Goal: Transaction & Acquisition: Download file/media

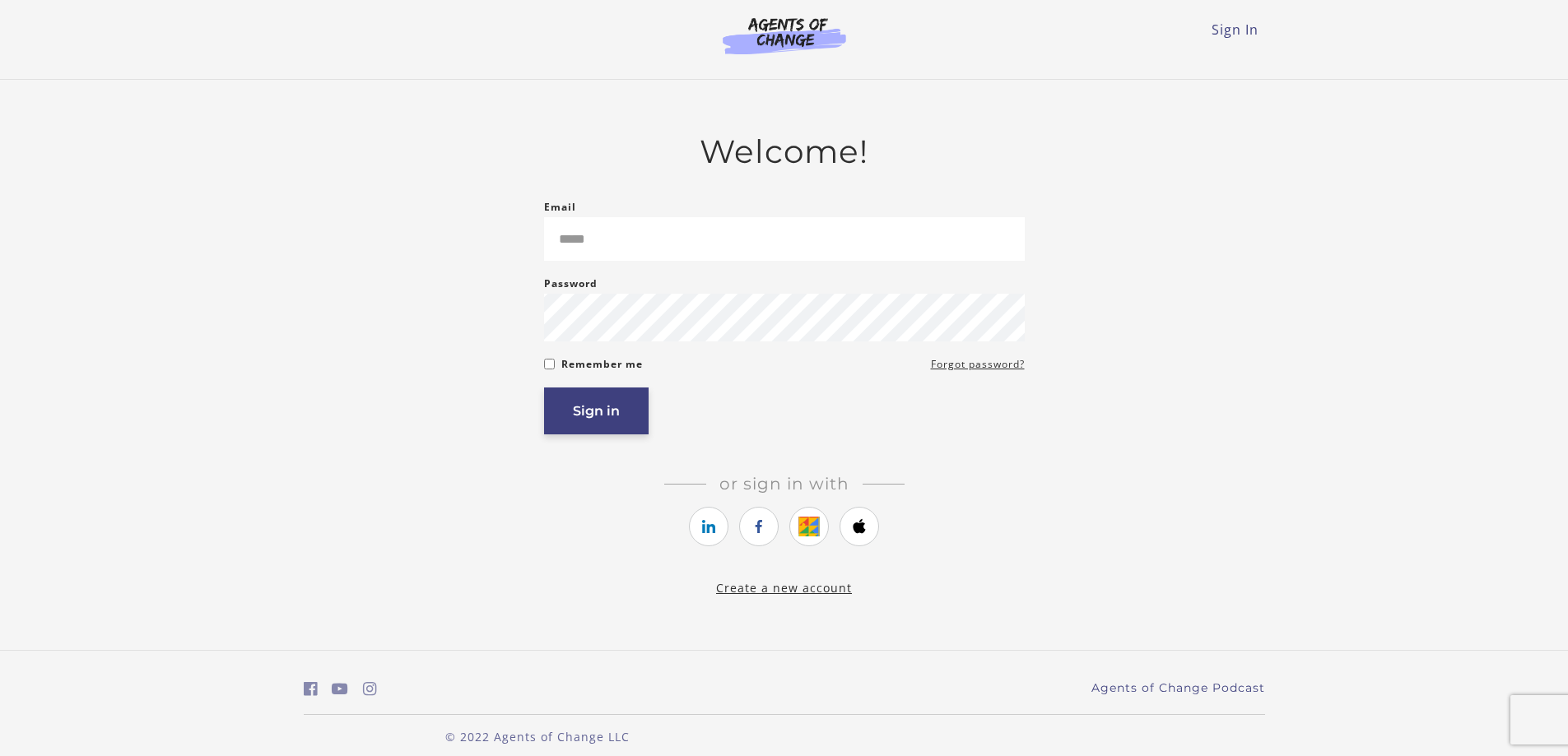
type input "**********"
click at [583, 407] on button "Sign in" at bounding box center [596, 411] width 104 height 47
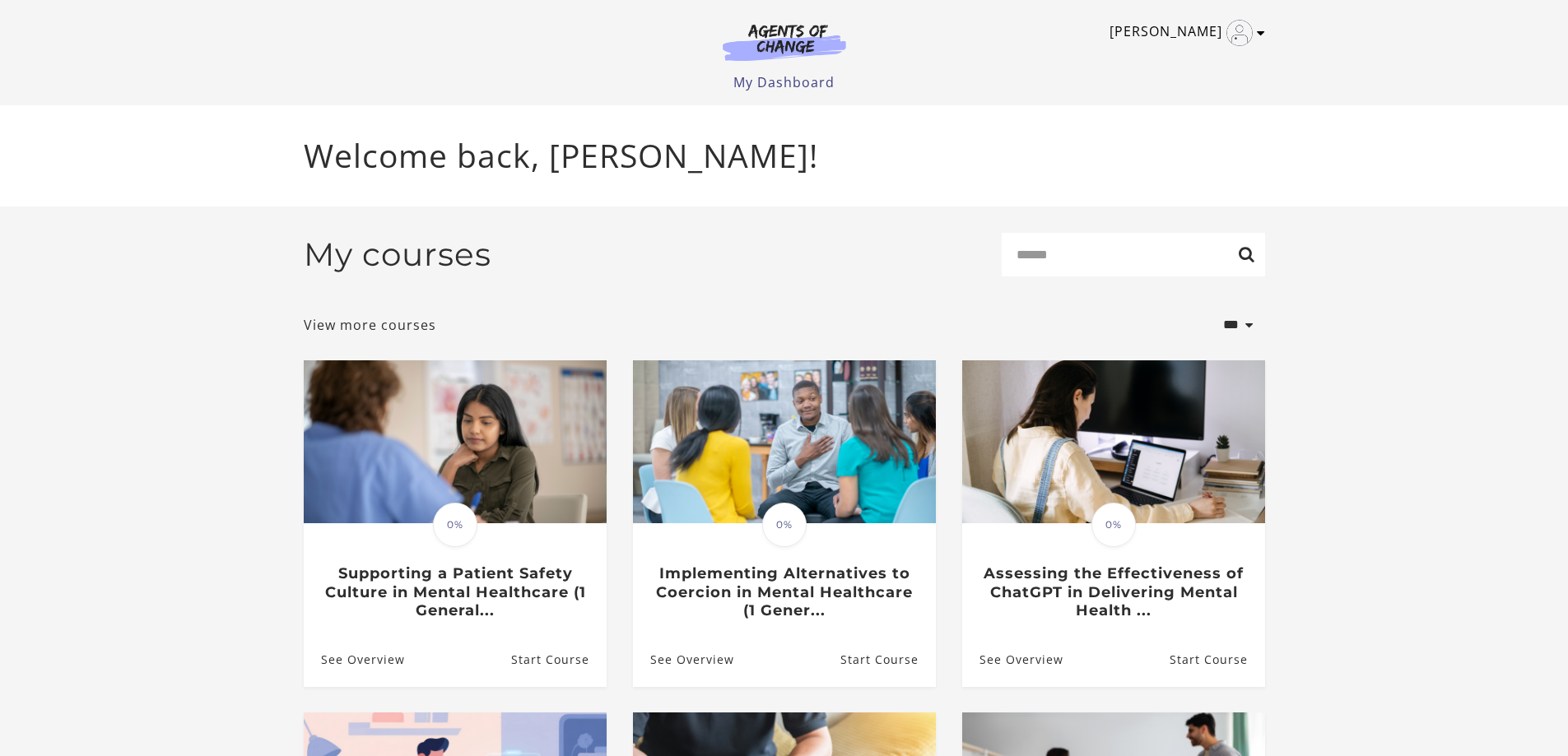
click at [1195, 34] on link "Jessica C" at bounding box center [1183, 32] width 147 height 26
click at [776, 247] on div "My courses Search" at bounding box center [784, 262] width 961 height 57
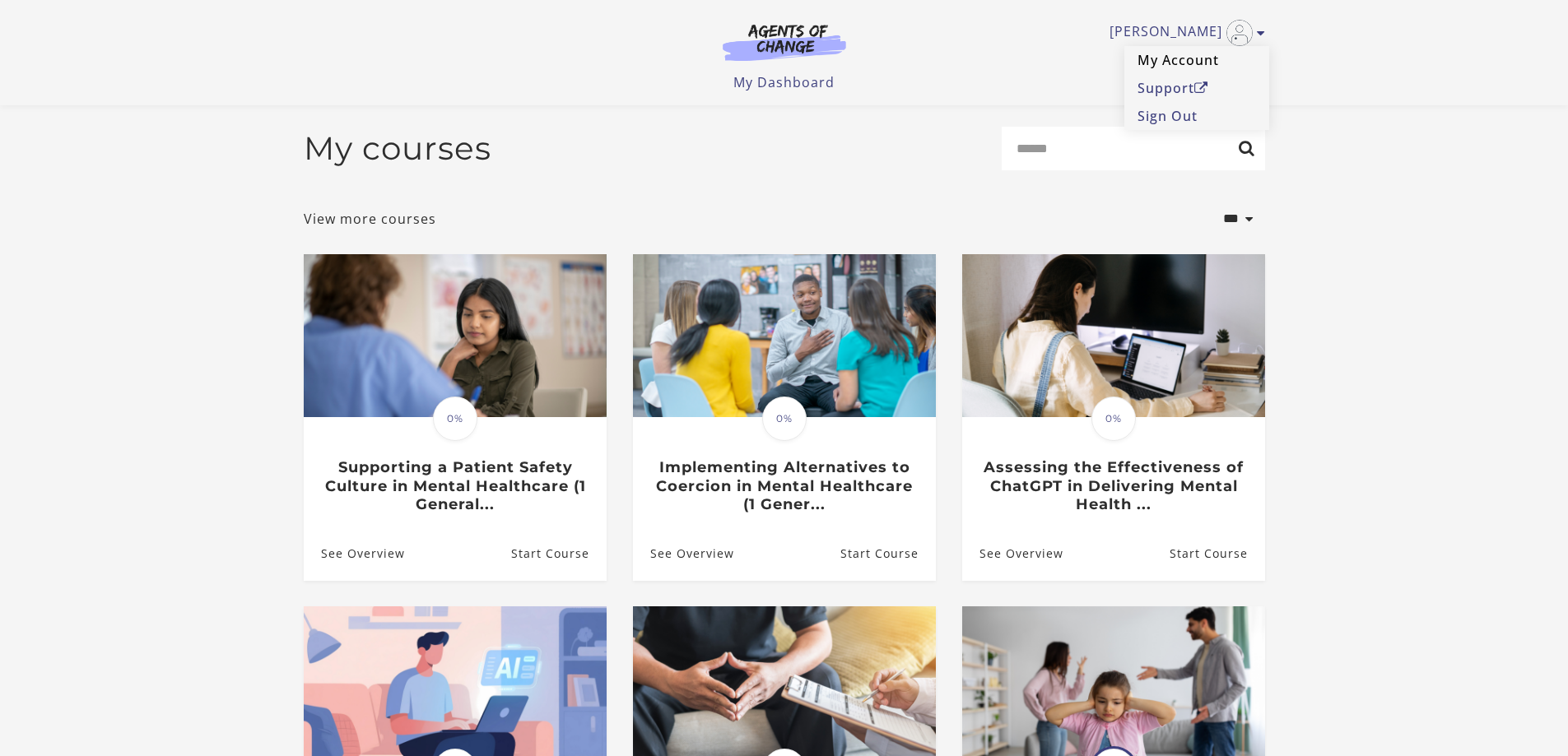
click at [1193, 54] on link "My Account" at bounding box center [1197, 60] width 145 height 28
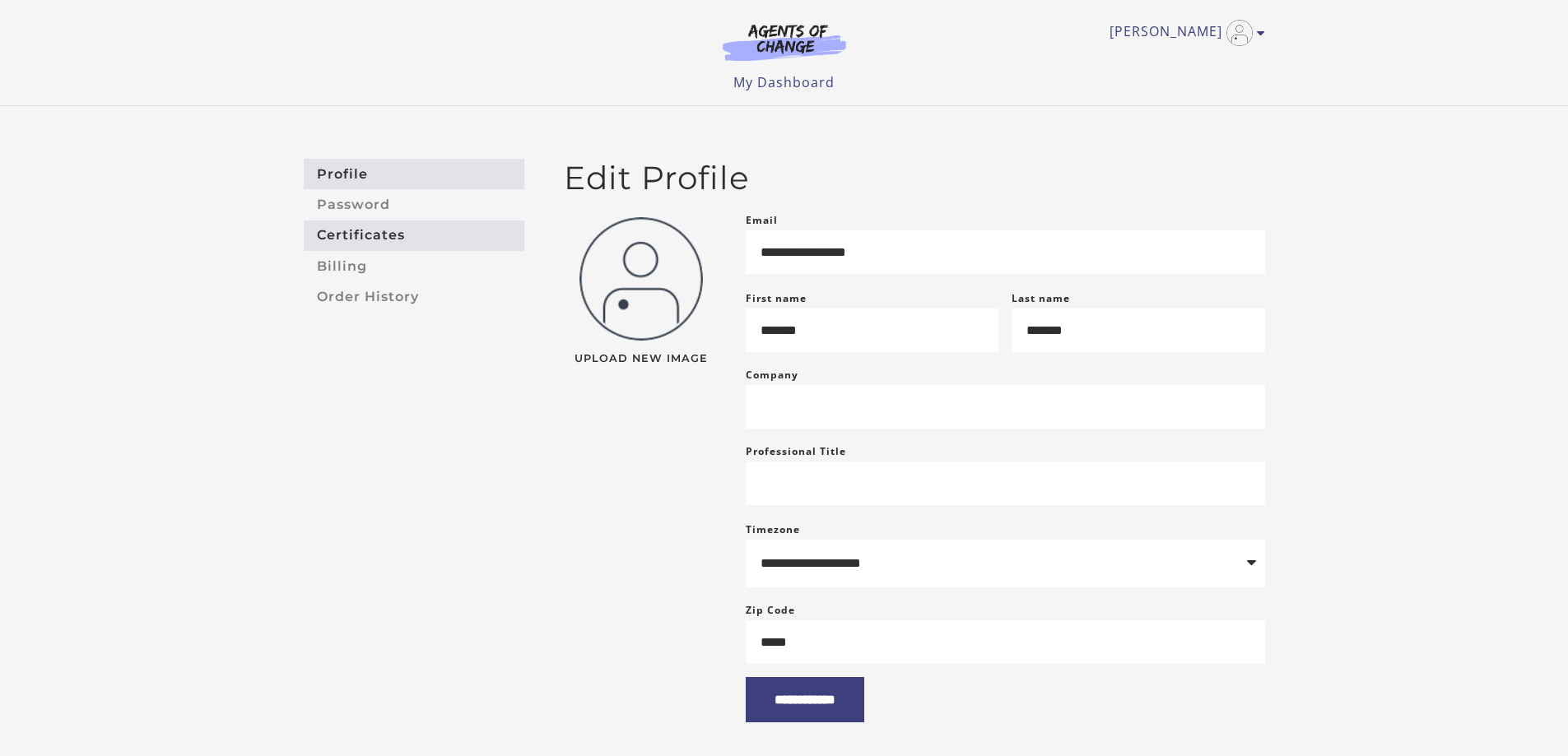
click at [342, 242] on link "Certificates" at bounding box center [414, 235] width 220 height 30
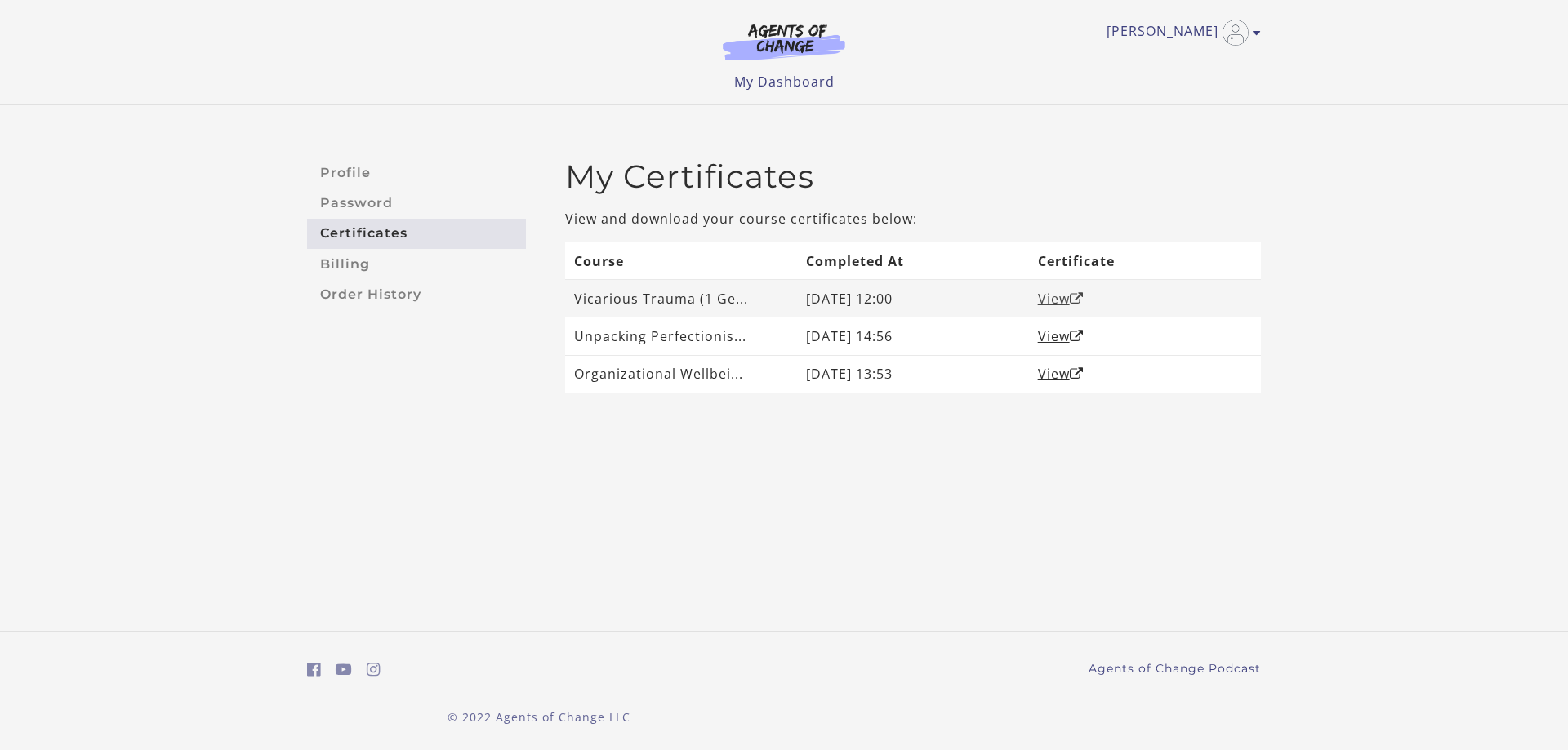
click at [1061, 301] on link "View" at bounding box center [1061, 299] width 46 height 18
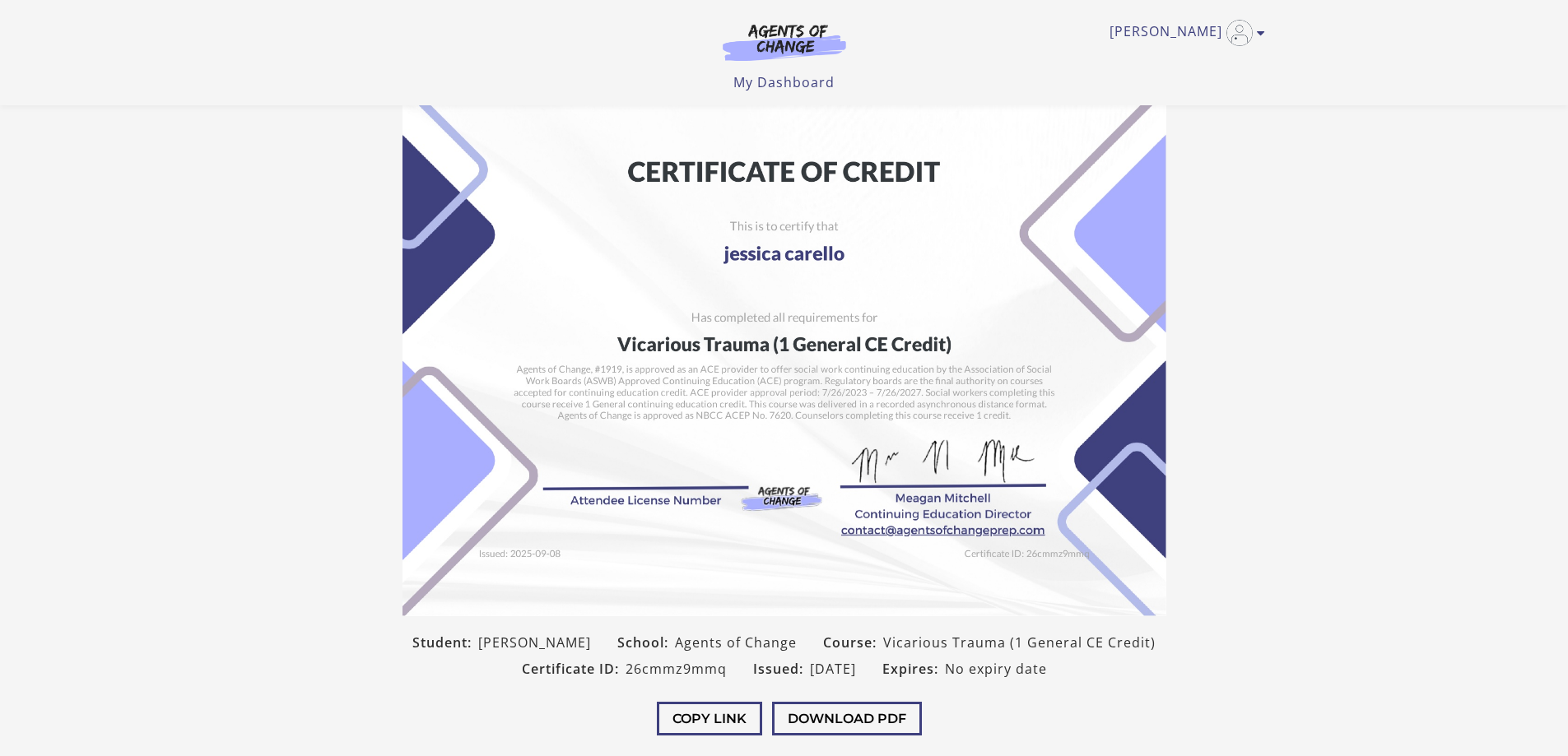
scroll to position [176, 0]
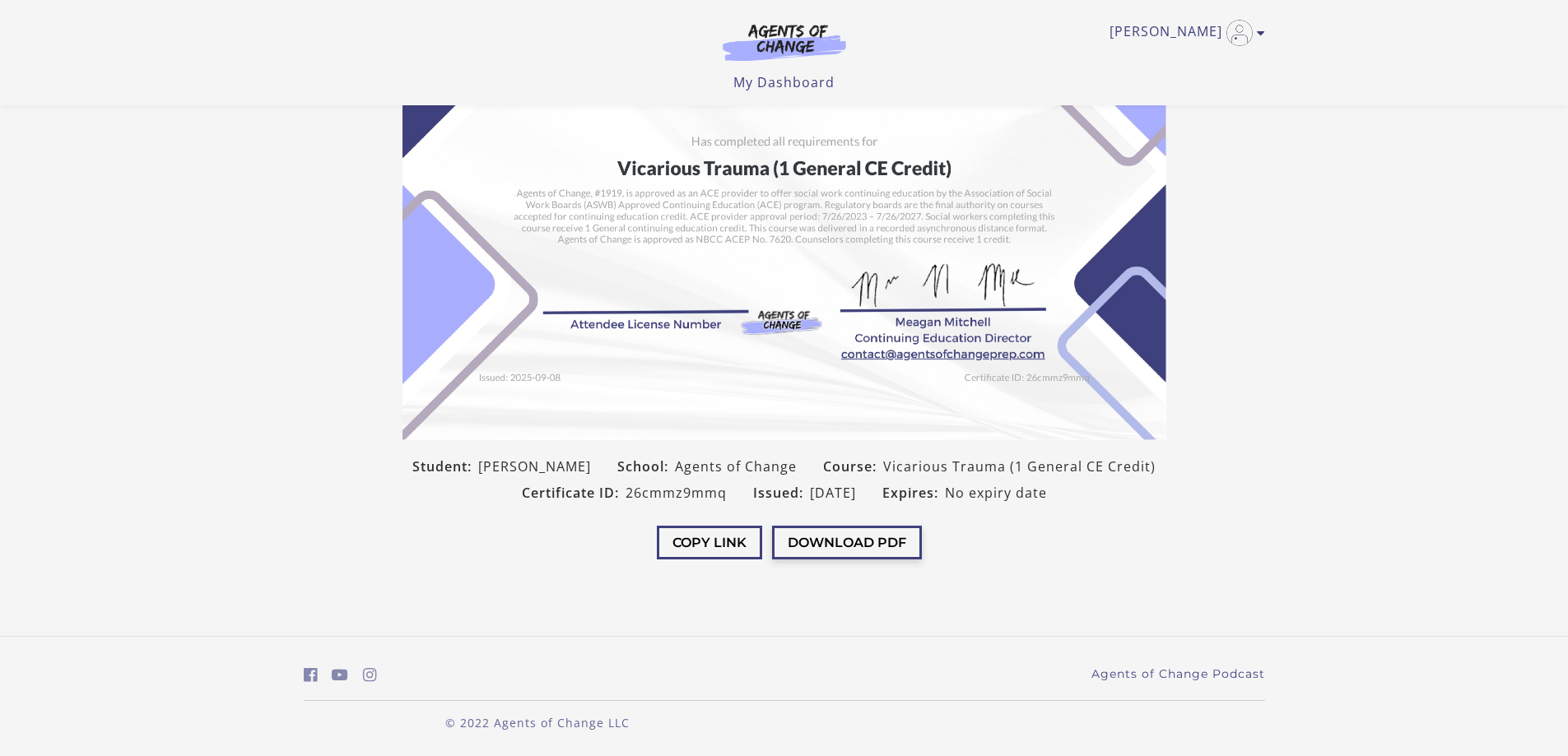
click at [811, 549] on button "Download PDF" at bounding box center [847, 542] width 150 height 34
